Goal: Check status: Check status

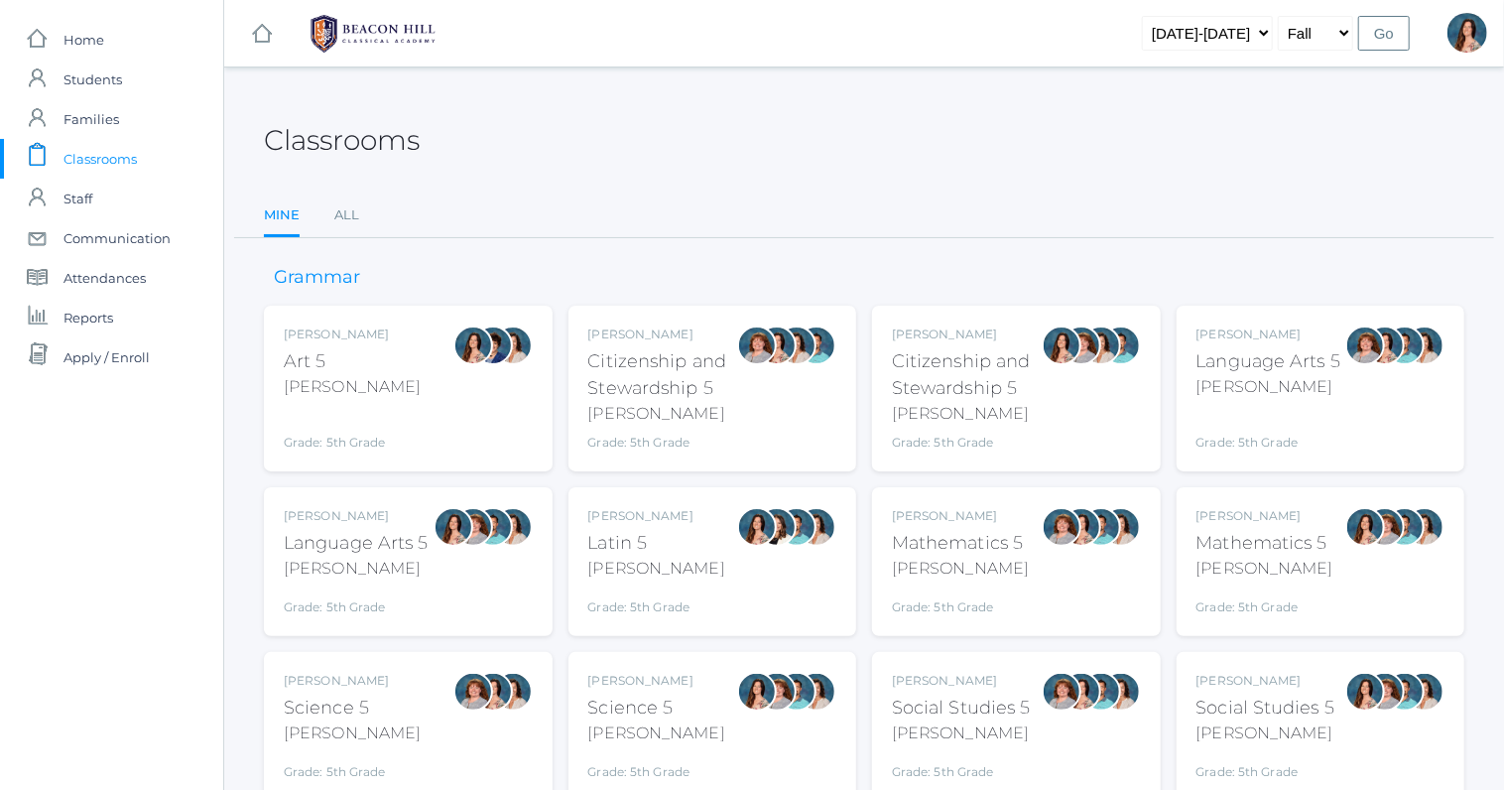
click at [410, 555] on div "Language Arts 5" at bounding box center [356, 543] width 145 height 27
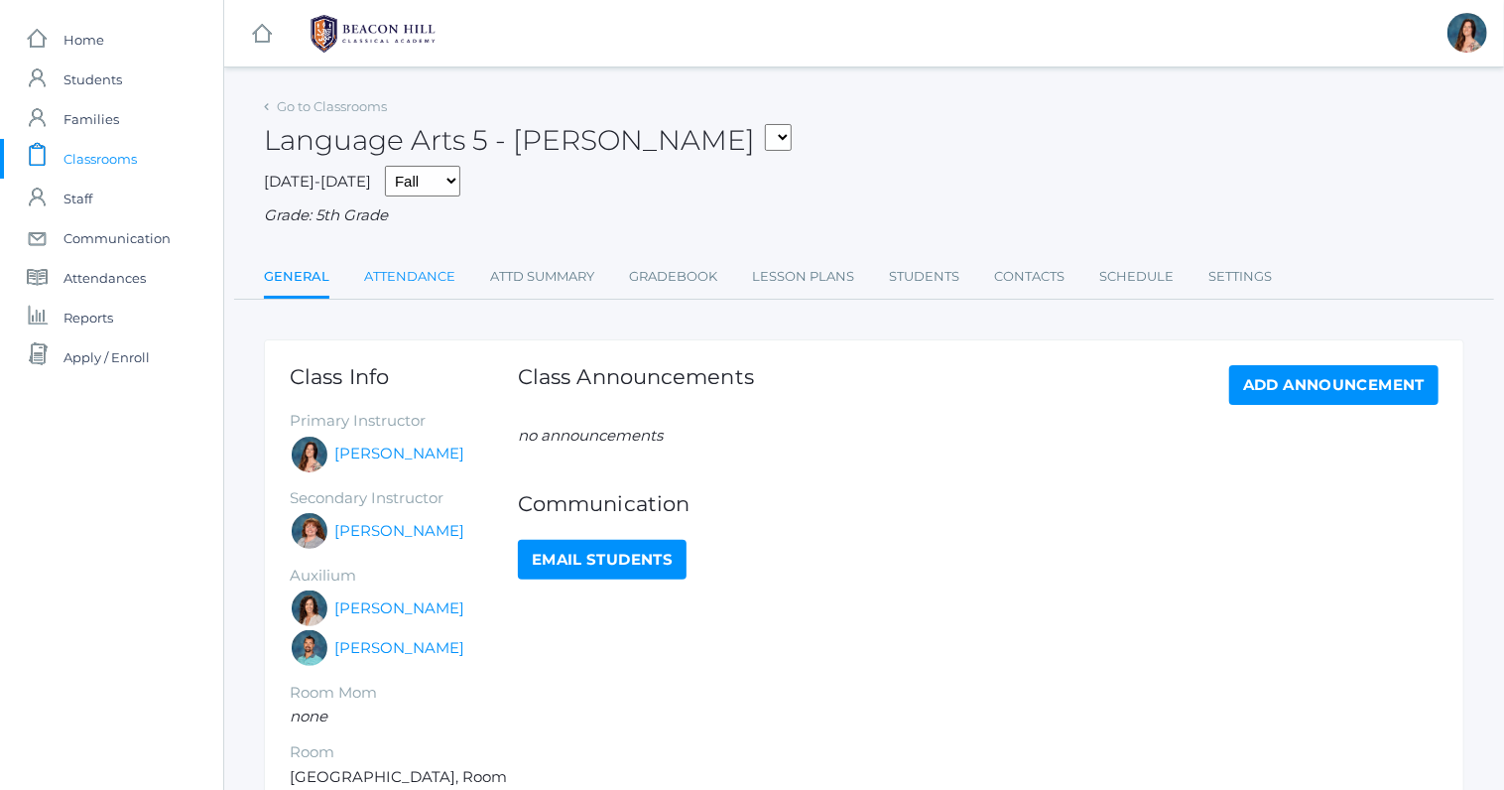
click at [421, 274] on link "Attendance" at bounding box center [409, 277] width 91 height 40
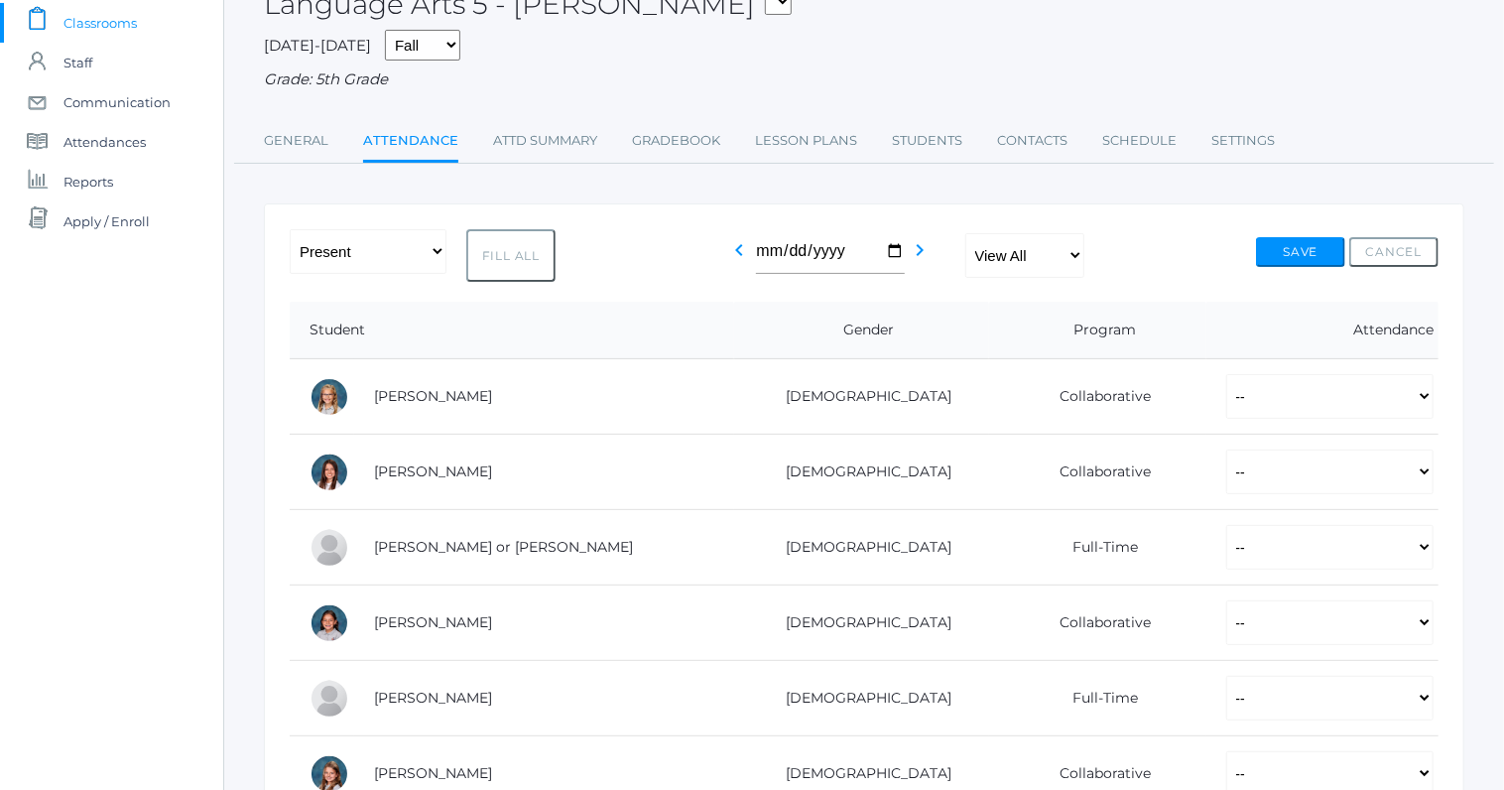
scroll to position [145, 0]
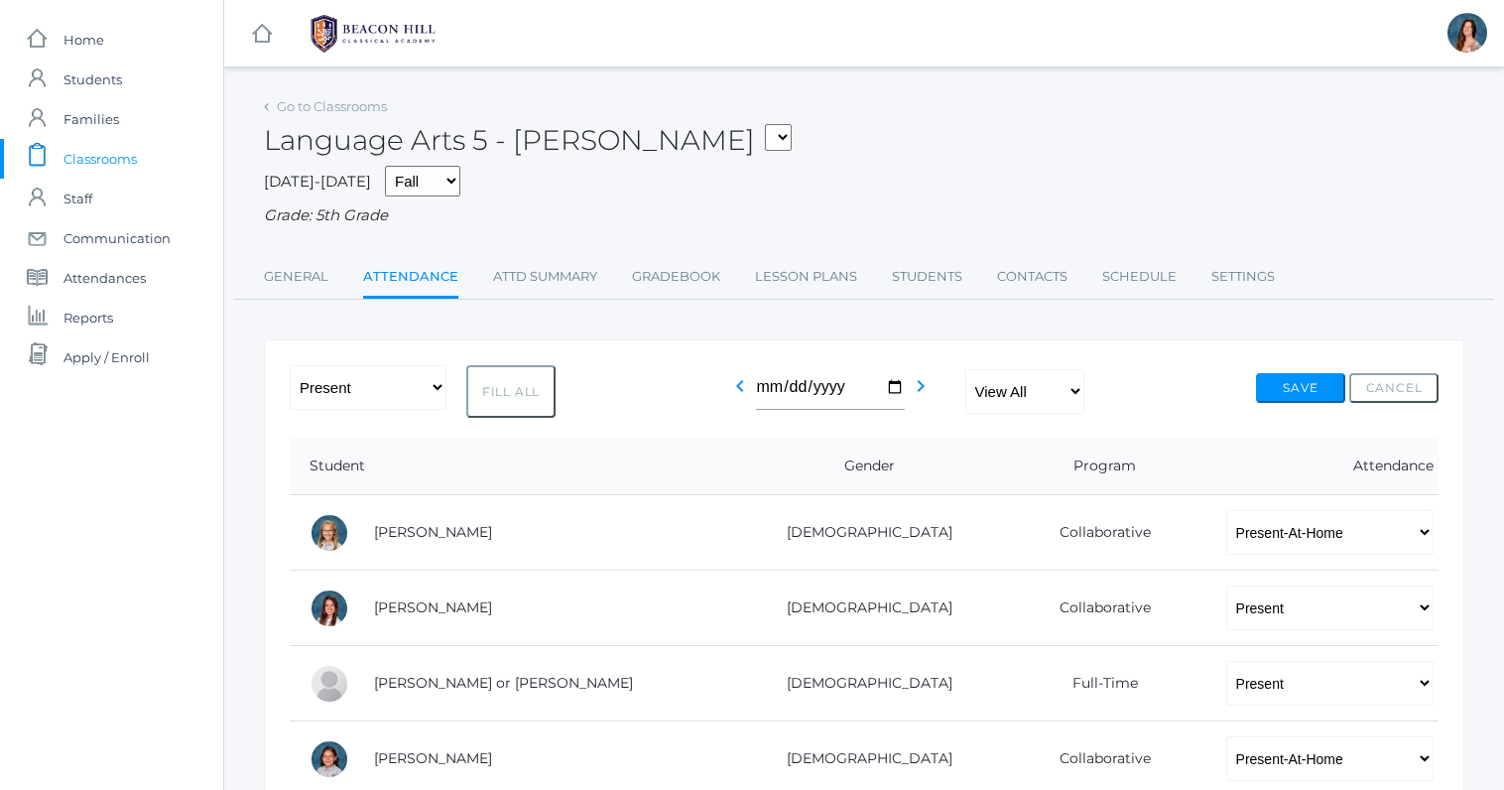
scroll to position [145, 0]
